Goal: Check status: Check status

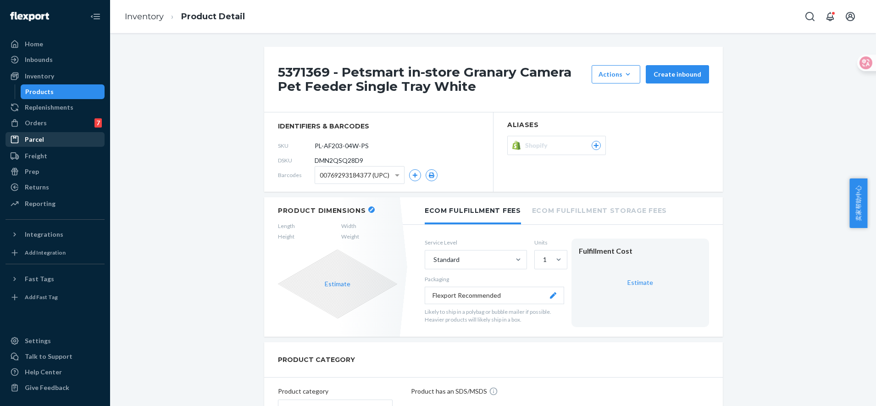
scroll to position [115, 0]
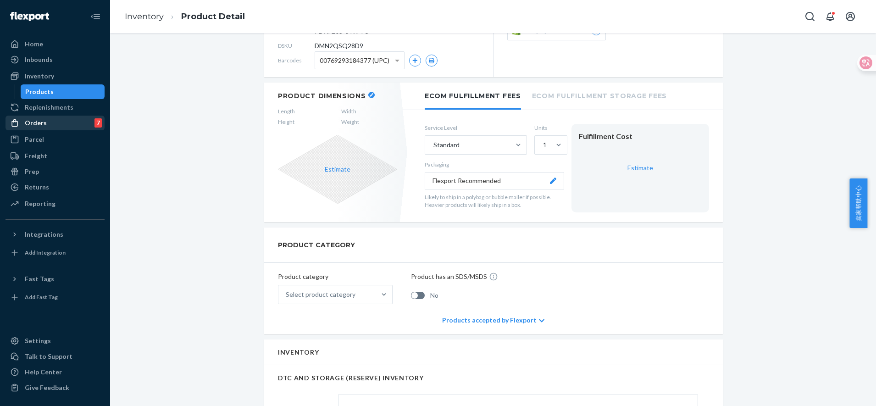
click at [47, 127] on div "Orders 7" at bounding box center [54, 123] width 97 height 13
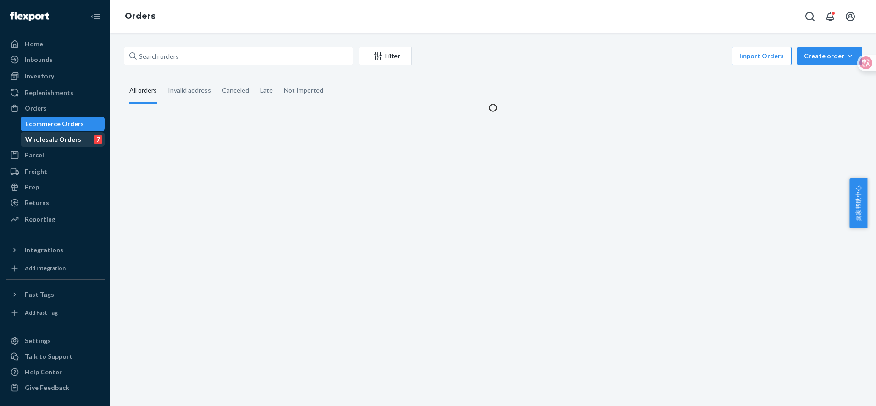
click at [54, 135] on div "Wholesale Orders" at bounding box center [53, 139] width 56 height 9
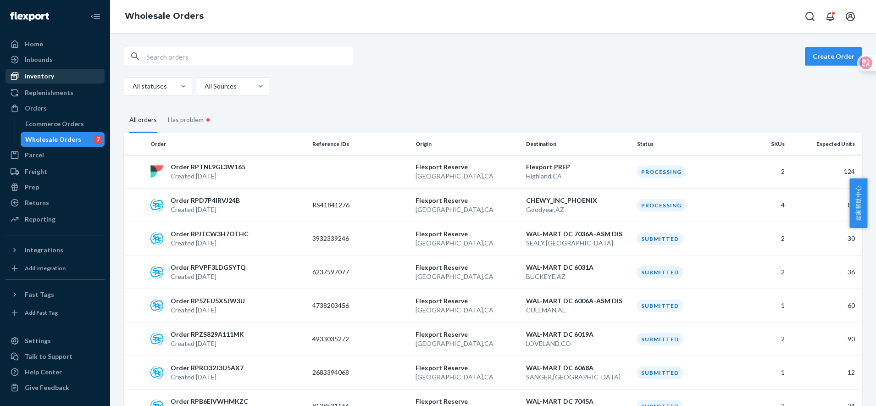
click at [34, 74] on div "Inventory" at bounding box center [39, 76] width 29 height 9
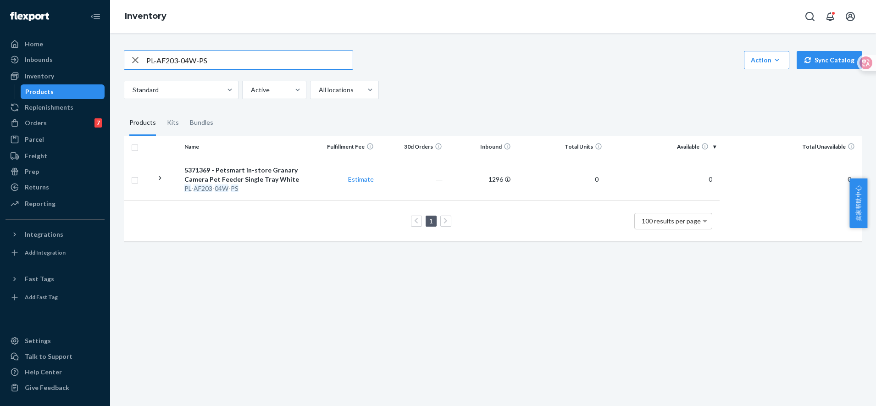
drag, startPoint x: 248, startPoint y: 63, endPoint x: 141, endPoint y: 57, distance: 106.6
click at [141, 57] on div "PL-AF203-04W-PS" at bounding box center [238, 60] width 229 height 18
type input "PL-AF301-"
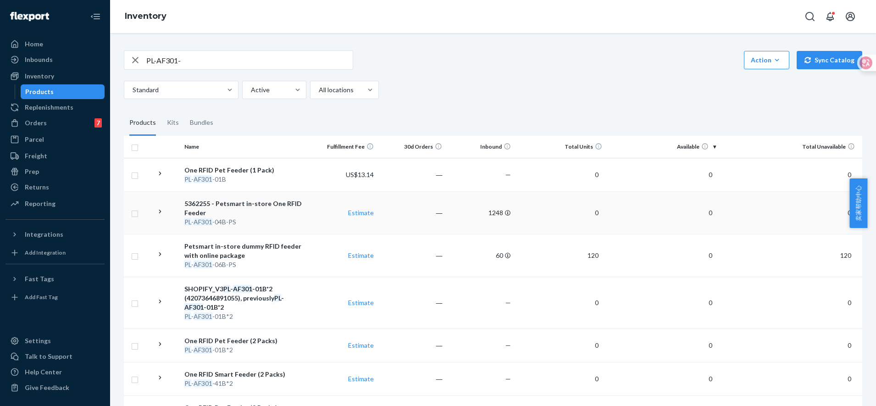
click at [279, 212] on div "5362255 - Petsmart in-store One RFID Feeder" at bounding box center [244, 208] width 121 height 18
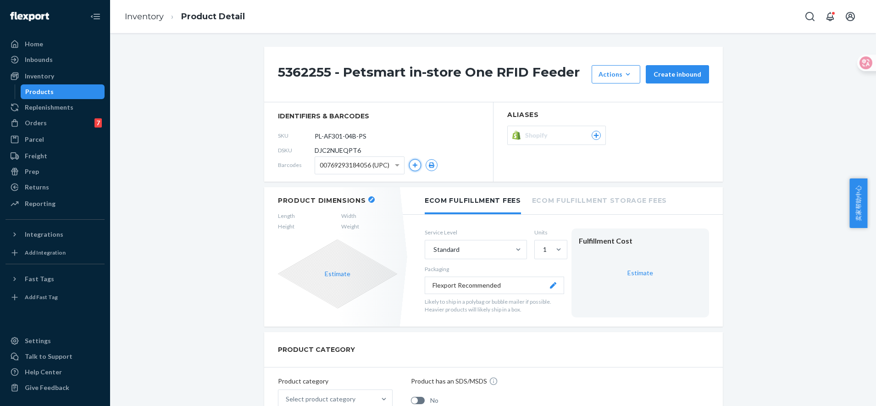
click at [413, 167] on icon "button" at bounding box center [416, 165] width 6 height 6
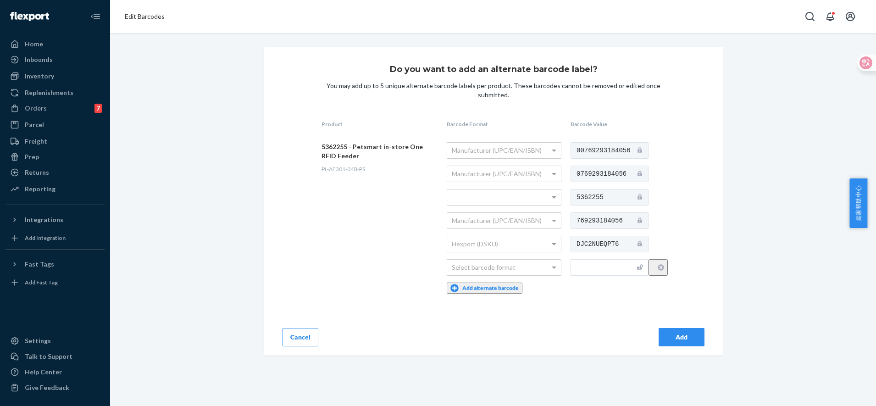
click at [642, 221] on icon at bounding box center [640, 219] width 5 height 5
click at [642, 193] on div at bounding box center [640, 196] width 5 height 9
click at [678, 201] on div "Do you want to add an alternate barcode label? You may add up to 5 unique alter…" at bounding box center [493, 201] width 459 height 309
click at [642, 195] on icon at bounding box center [640, 196] width 5 height 5
click at [686, 208] on div "Do you want to add an alternate barcode label? You may add up to 5 unique alter…" at bounding box center [493, 201] width 459 height 309
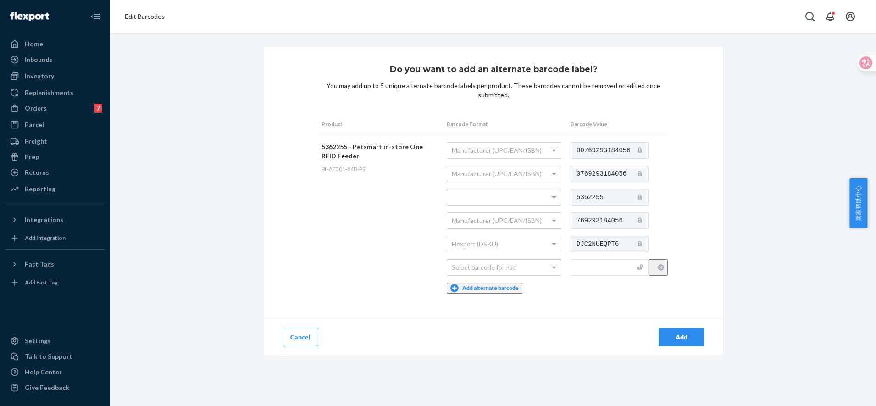
click at [641, 199] on icon at bounding box center [640, 196] width 5 height 5
click at [642, 195] on icon at bounding box center [640, 196] width 5 height 5
click at [680, 201] on div "Do you want to add an alternate barcode label? You may add up to 5 unique alter…" at bounding box center [493, 201] width 459 height 309
click at [642, 195] on icon at bounding box center [640, 196] width 5 height 5
click at [668, 216] on div "Do you want to add an alternate barcode label? You may add up to 5 unique alter…" at bounding box center [493, 201] width 459 height 309
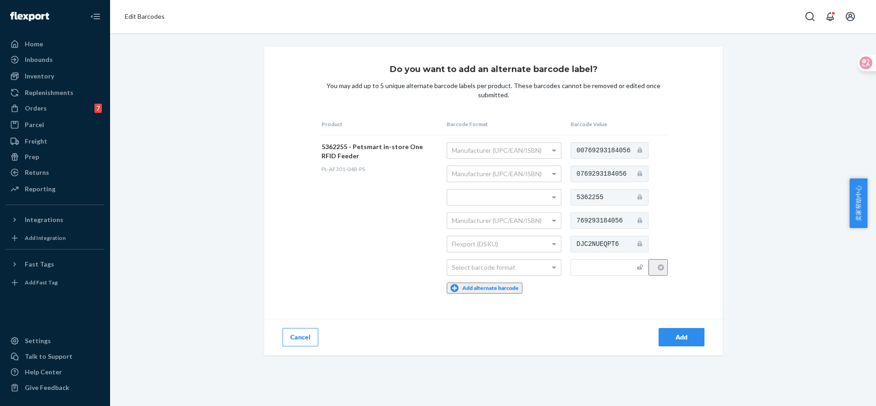
click at [642, 198] on icon at bounding box center [640, 196] width 5 height 5
click at [662, 199] on div "5362255" at bounding box center [619, 197] width 97 height 17
click at [301, 331] on button "Cancel" at bounding box center [301, 337] width 36 height 18
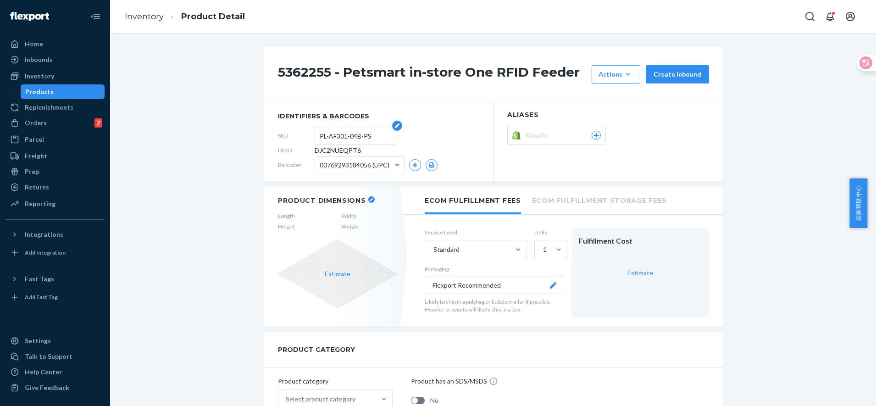
click at [367, 138] on input "PL-AF301-04B-PS" at bounding box center [356, 135] width 72 height 17
drag, startPoint x: 326, startPoint y: 71, endPoint x: 274, endPoint y: 62, distance: 53.0
click at [274, 62] on div "5362255 - Petsmart in-store One RFID Feeder Actions Add components Hide Create …" at bounding box center [493, 75] width 459 height 56
drag, startPoint x: 274, startPoint y: 62, endPoint x: 251, endPoint y: 55, distance: 24.2
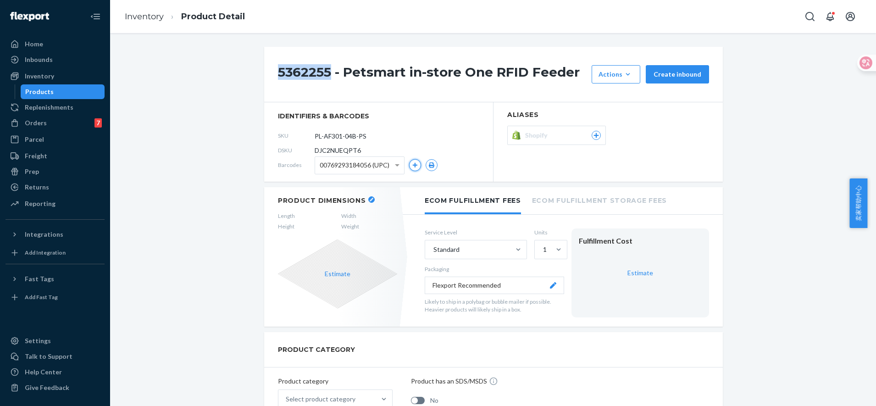
click at [413, 165] on icon "button" at bounding box center [415, 165] width 5 height 5
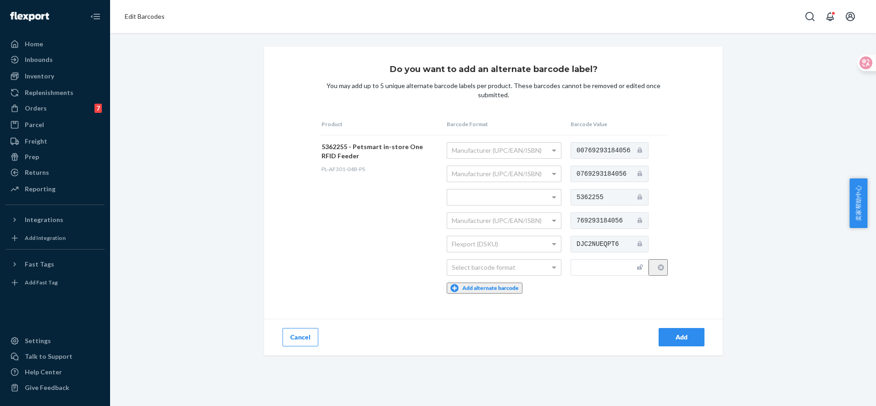
click at [642, 198] on icon at bounding box center [640, 196] width 5 height 5
click at [678, 201] on div "Do you want to add an alternate barcode label? You may add up to 5 unique alter…" at bounding box center [493, 201] width 459 height 309
